Goal: Information Seeking & Learning: Learn about a topic

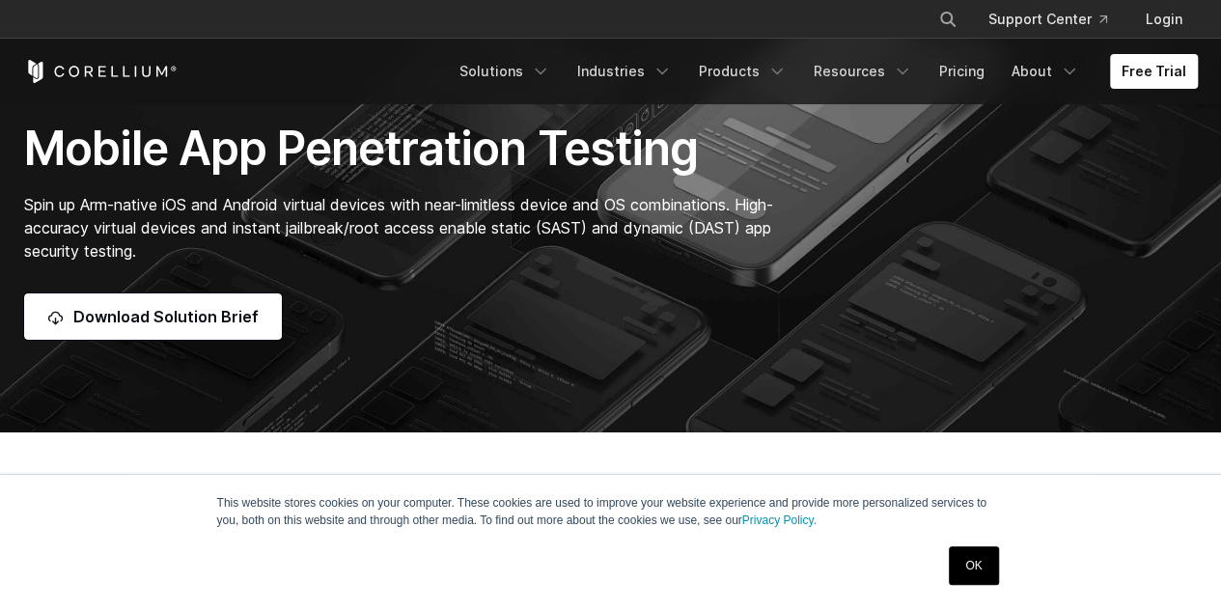
scroll to position [153, 0]
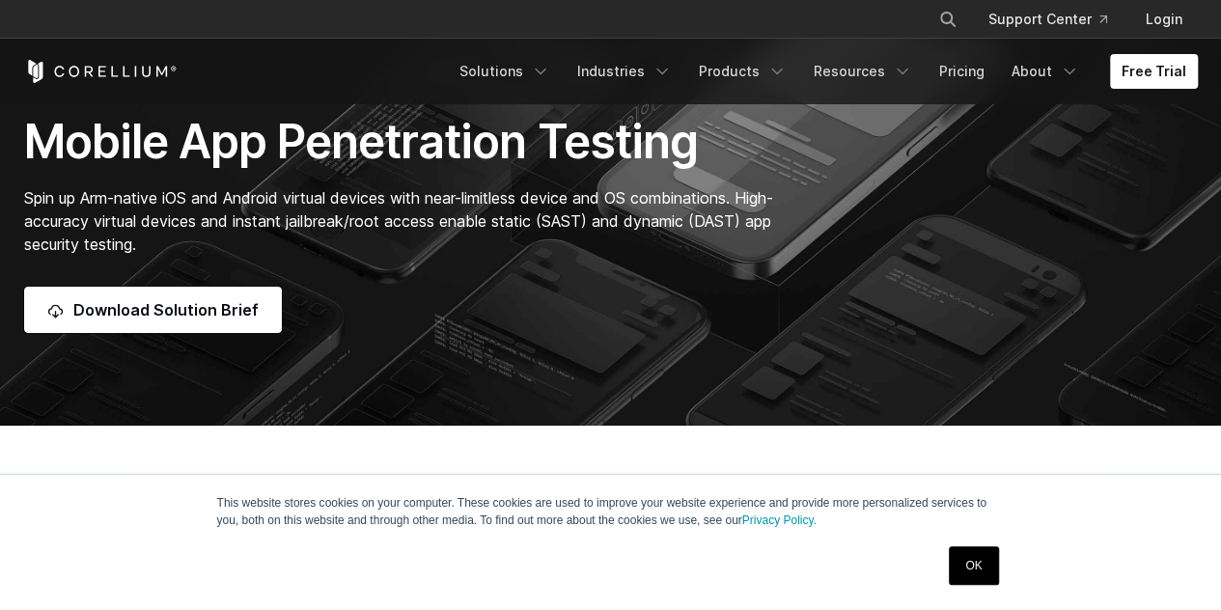
click at [977, 555] on link "OK" at bounding box center [973, 565] width 49 height 39
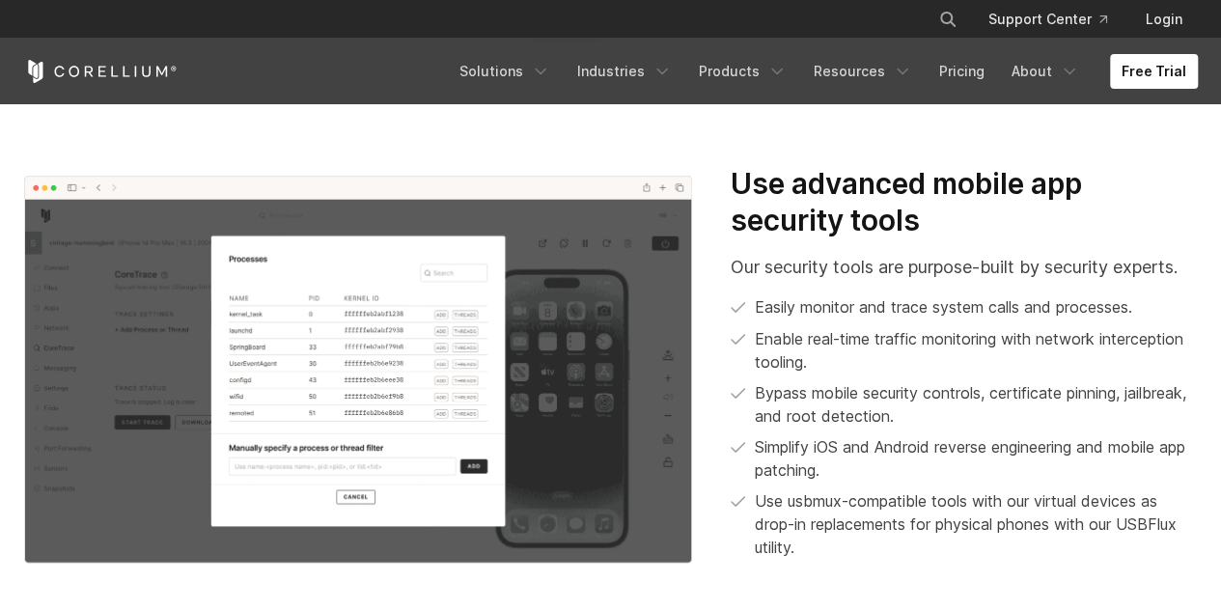
scroll to position [1709, 0]
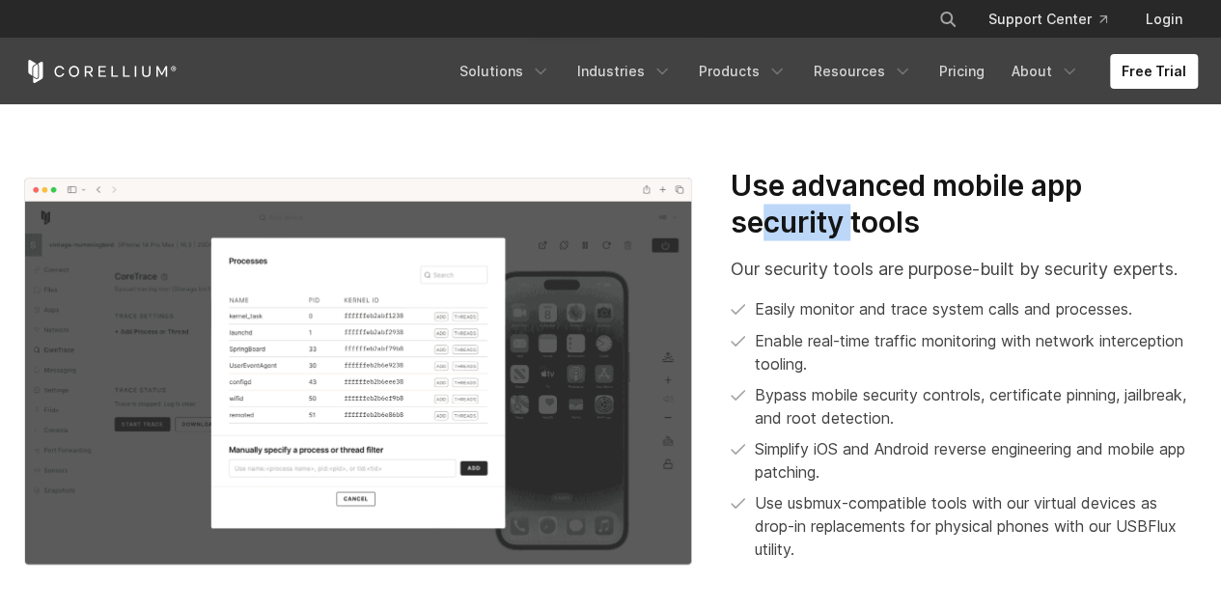
drag, startPoint x: 768, startPoint y: 209, endPoint x: 865, endPoint y: 235, distance: 100.0
click at [865, 235] on h3 "Use advanced mobile app security tools" at bounding box center [964, 203] width 466 height 72
click at [825, 275] on p "Our security tools are purpose-built by security experts." at bounding box center [964, 268] width 466 height 26
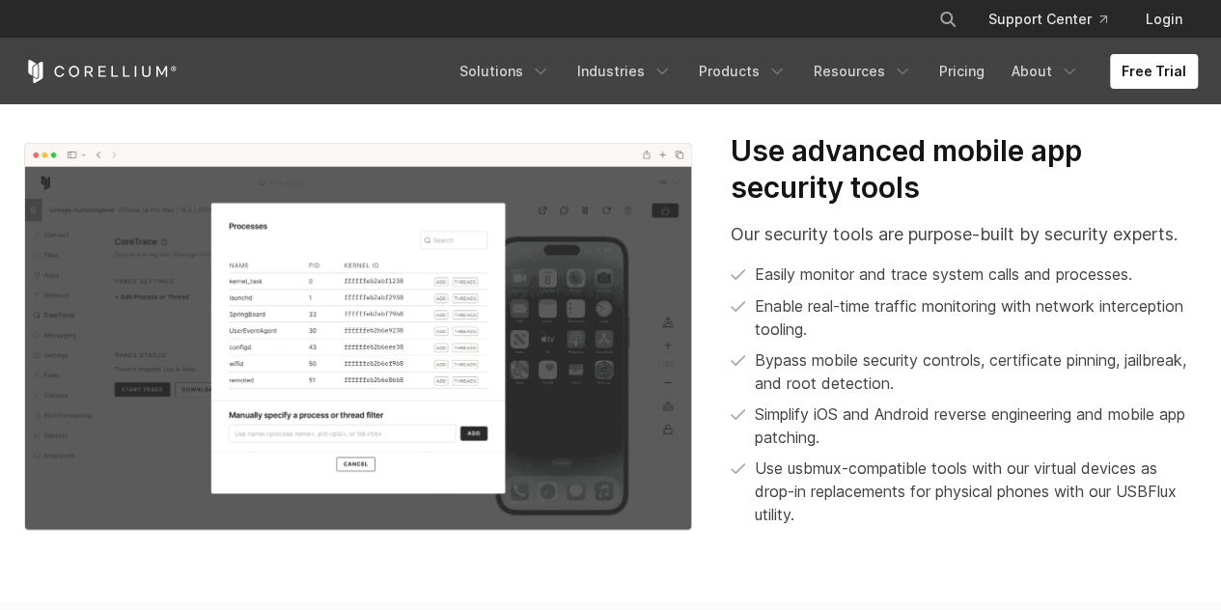
drag, startPoint x: 838, startPoint y: 306, endPoint x: 938, endPoint y: 348, distance: 109.0
click at [938, 348] on ul "Easily monitor and trace system calls and processes. Enable real-time traffic m…" at bounding box center [964, 393] width 466 height 263
click at [906, 384] on p "Bypass mobile security controls, certificate pinning, jailbreak, and root detec…" at bounding box center [976, 370] width 442 height 46
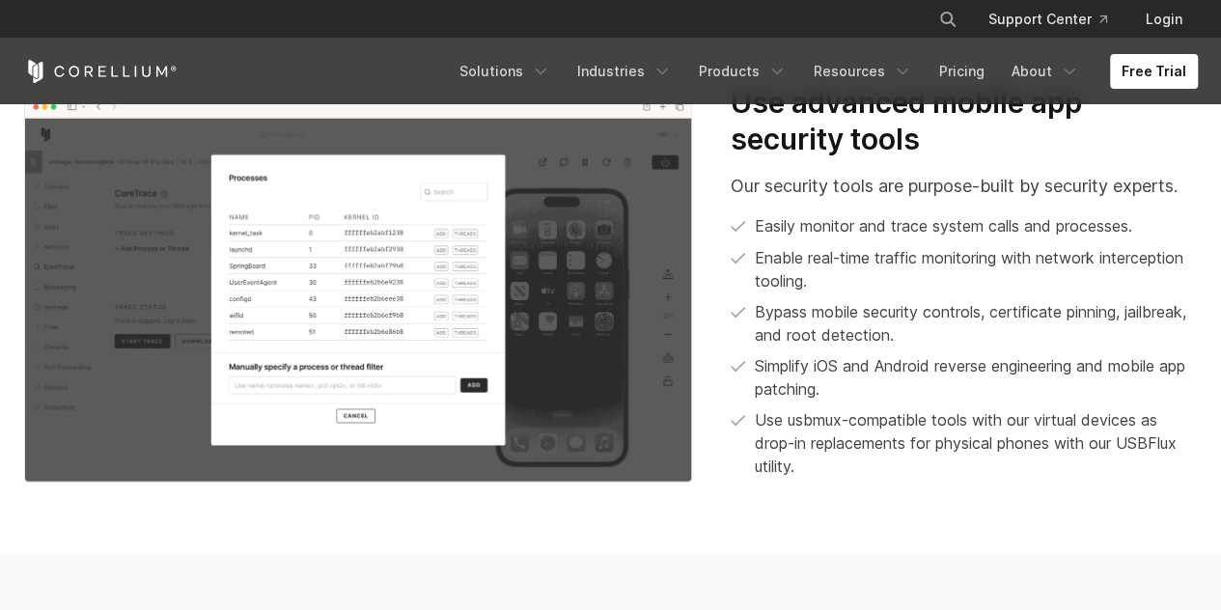
scroll to position [1799, 0]
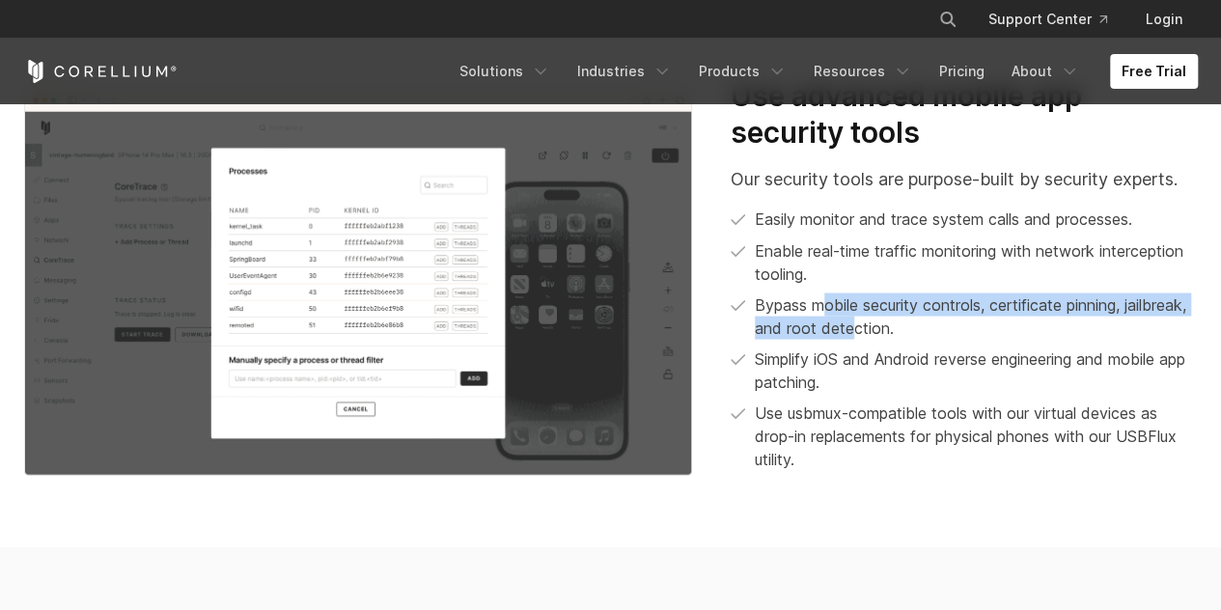
drag, startPoint x: 825, startPoint y: 297, endPoint x: 967, endPoint y: 331, distance: 145.8
click at [967, 331] on p "Bypass mobile security controls, certificate pinning, jailbreak, and root detec…" at bounding box center [976, 315] width 442 height 46
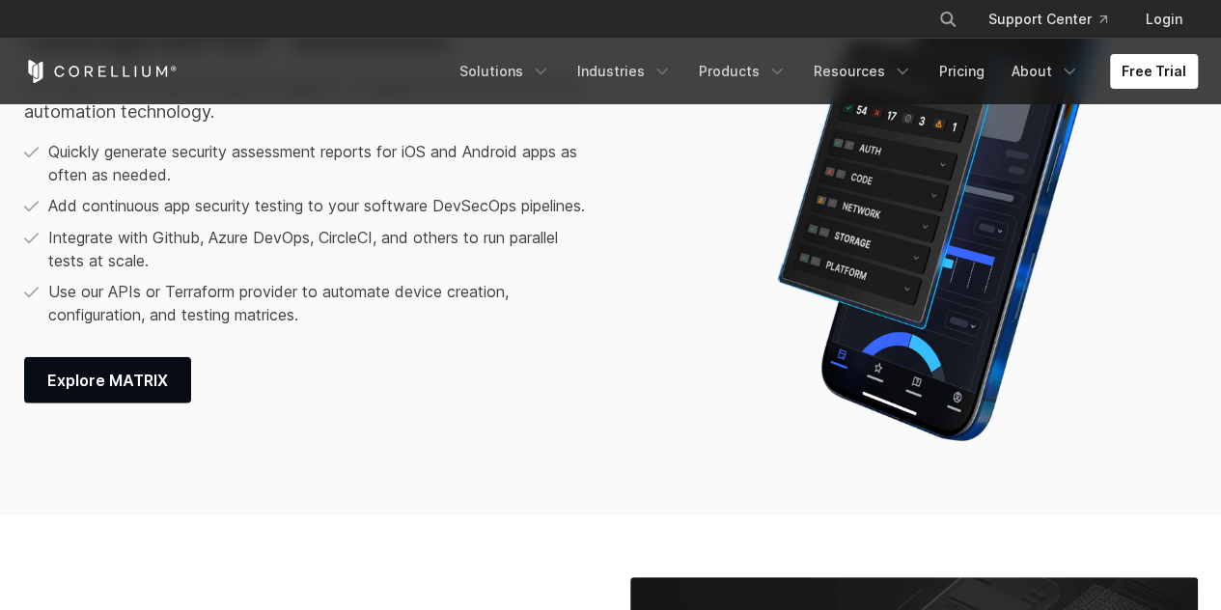
scroll to position [2436, 0]
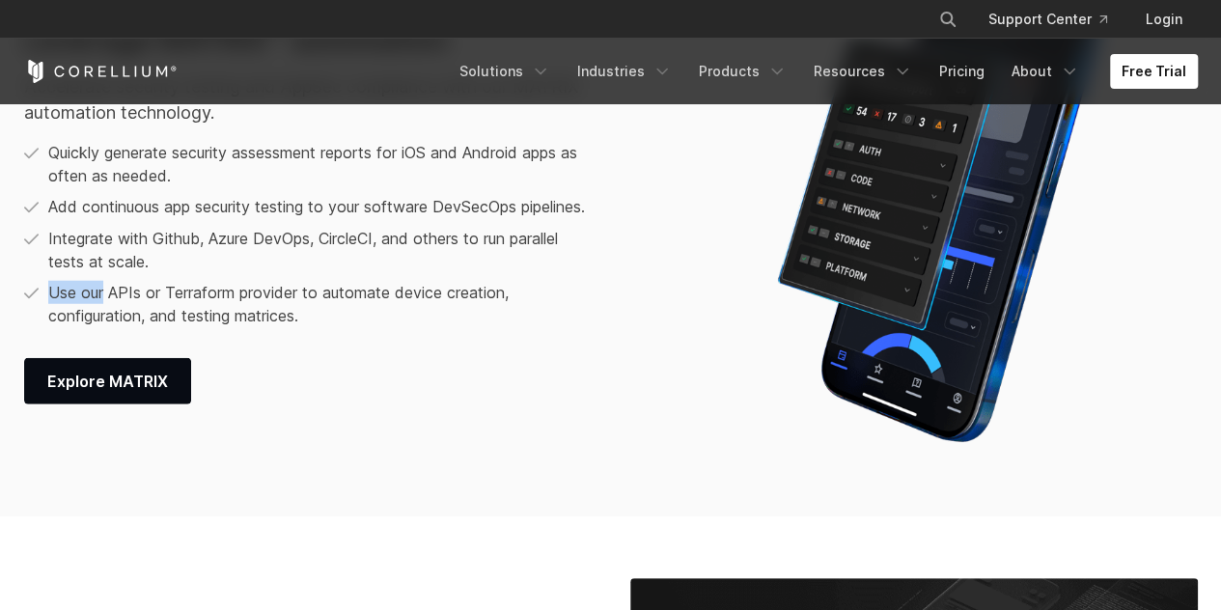
drag, startPoint x: 44, startPoint y: 308, endPoint x: 105, endPoint y: 308, distance: 60.8
click at [105, 308] on li "Use our APIs or Terraform provider to automate device creation, configuration, …" at bounding box center [310, 304] width 573 height 46
drag, startPoint x: 51, startPoint y: 242, endPoint x: 154, endPoint y: 264, distance: 105.6
click at [154, 264] on p "Integrate with Github, Azure DevOps, CircleCI, and others to run parallel tests…" at bounding box center [322, 250] width 549 height 46
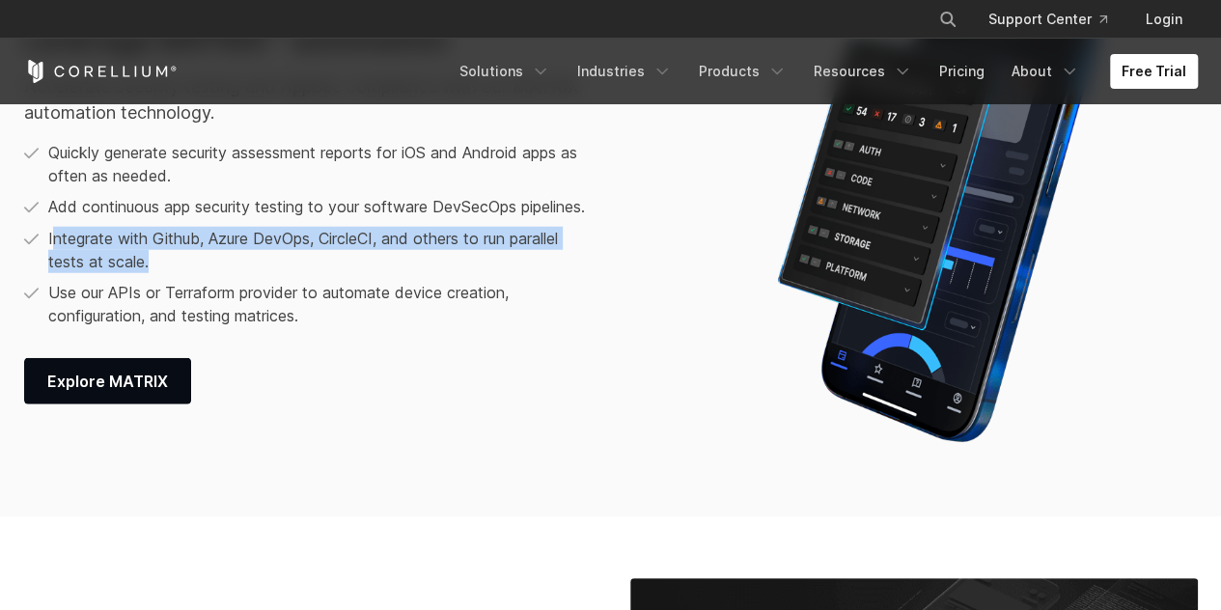
click at [154, 264] on p "Integrate with Github, Azure DevOps, CircleCI, and others to run parallel tests…" at bounding box center [322, 250] width 549 height 46
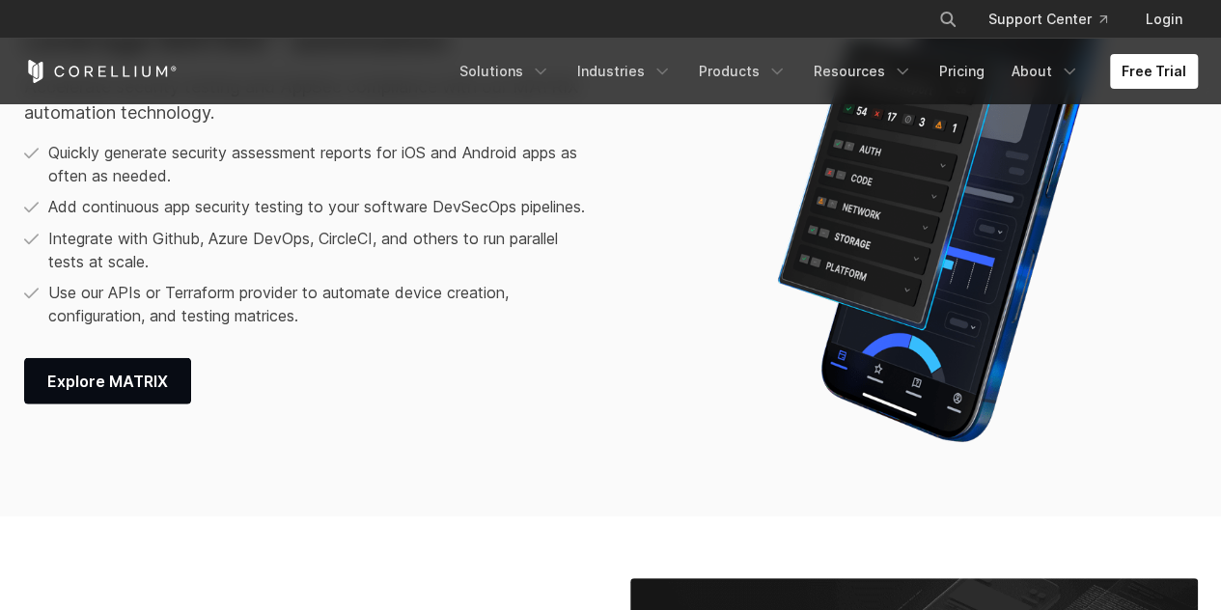
drag, startPoint x: 212, startPoint y: 243, endPoint x: 282, endPoint y: 282, distance: 79.5
click at [282, 273] on p "Integrate with Github, Azure DevOps, CircleCI, and others to run parallel tests…" at bounding box center [322, 250] width 549 height 46
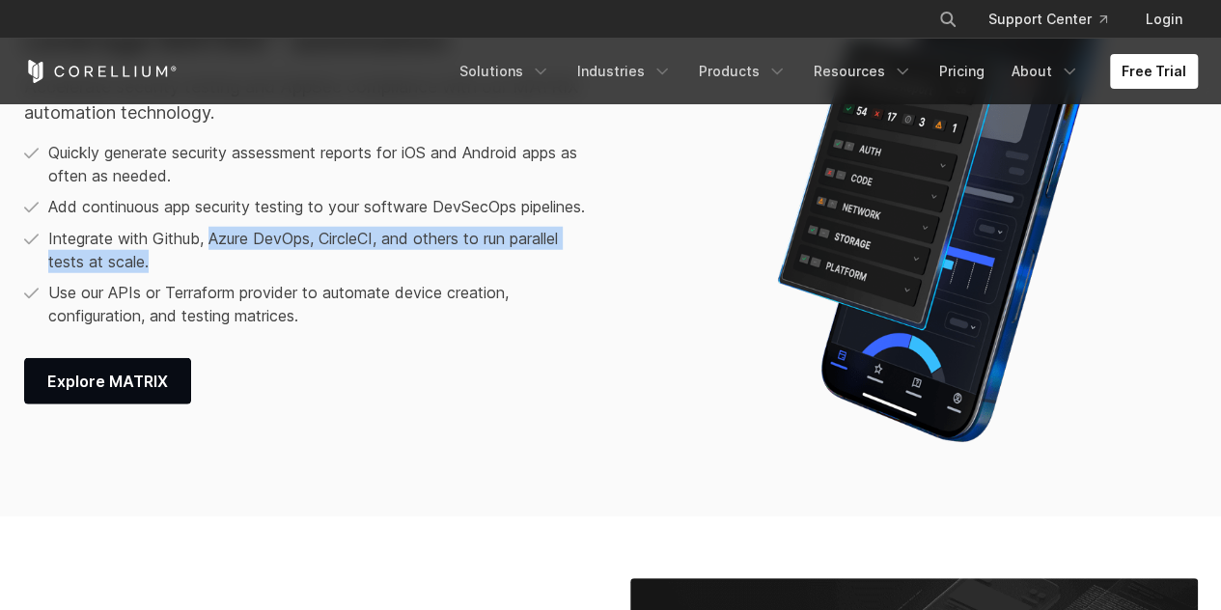
click at [282, 273] on p "Integrate with Github, Azure DevOps, CircleCI, and others to run parallel tests…" at bounding box center [322, 250] width 549 height 46
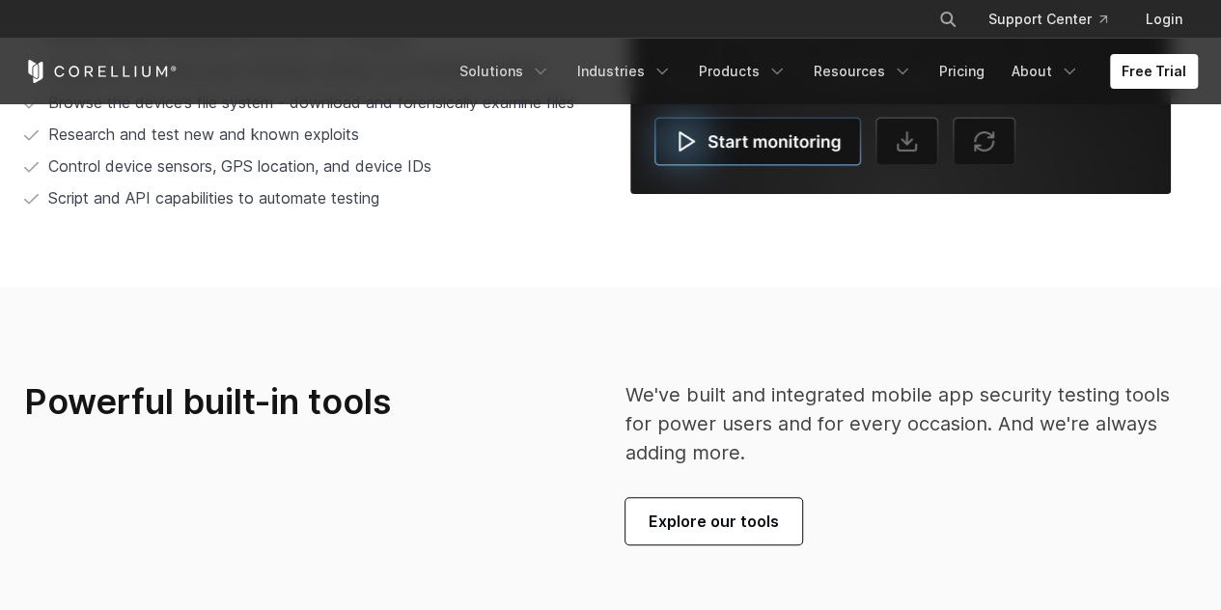
scroll to position [4087, 0]
